Goal: Transaction & Acquisition: Purchase product/service

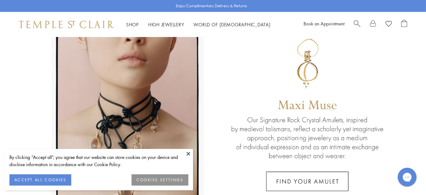
scroll to position [31, 0]
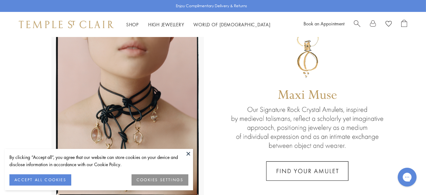
click at [189, 154] on button at bounding box center [188, 153] width 9 height 9
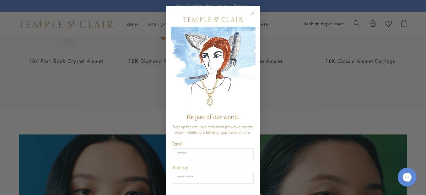
scroll to position [314, 0]
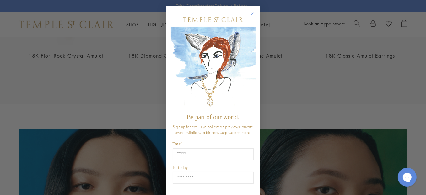
click at [253, 13] on circle "Close dialog" at bounding box center [253, 14] width 8 height 8
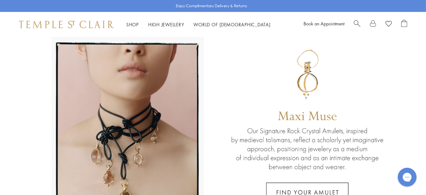
scroll to position [0, 0]
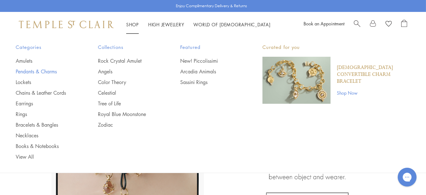
click at [52, 70] on link "Pendants & Charms" at bounding box center [44, 71] width 57 height 7
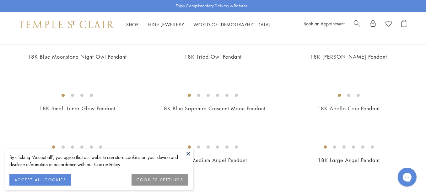
scroll to position [251, 0]
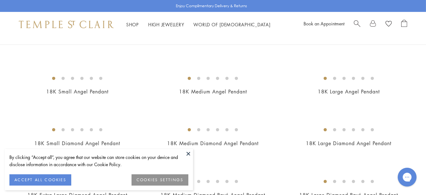
click at [188, 154] on button at bounding box center [188, 153] width 9 height 9
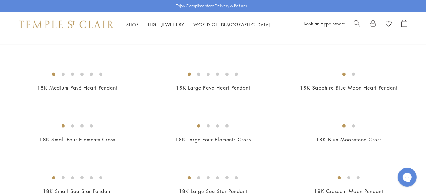
scroll to position [565, 0]
